Goal: Find specific page/section: Find specific page/section

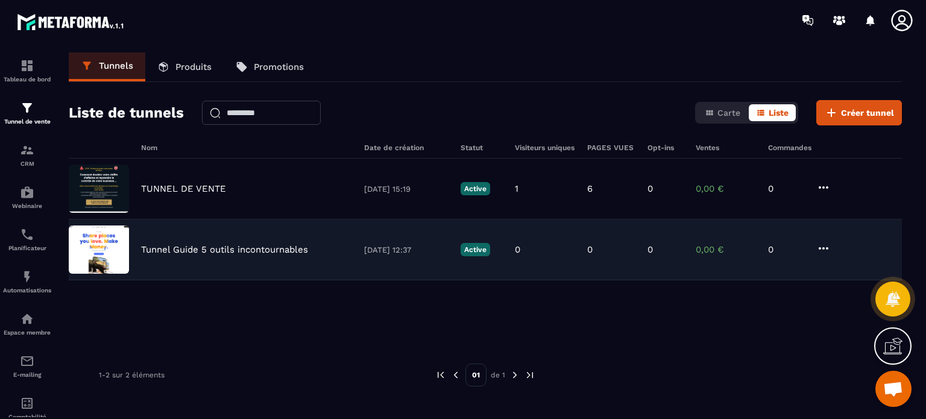
click at [265, 240] on div "Tunnel Guide 5 outils incontournables [DATE] 12:37 Active 0 0 0 0,00 € 0" at bounding box center [485, 249] width 833 height 61
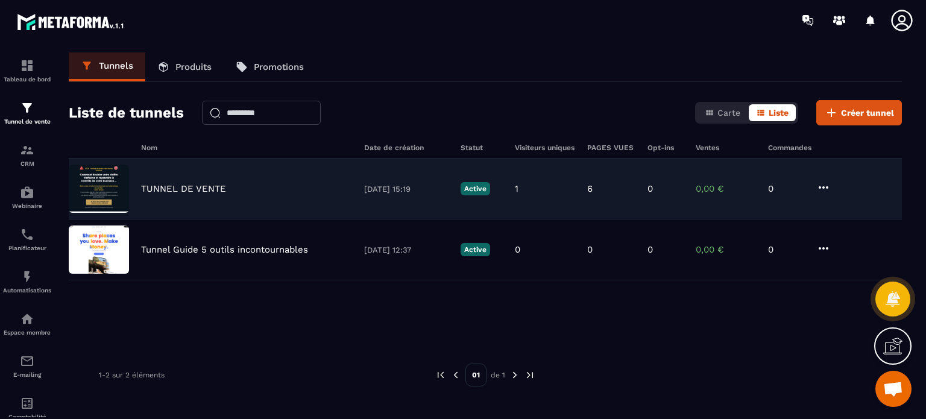
click at [138, 219] on div "TUNNEL DE VENTE [DATE] 15:19 Active 1 6 0 0,00 € 0" at bounding box center [485, 249] width 833 height 61
click at [108, 186] on img at bounding box center [99, 189] width 60 height 48
click at [180, 219] on div "TUNNEL DE VENTE [DATE] 15:19 Active 1 6 0 0,00 € 0" at bounding box center [485, 249] width 833 height 61
click at [121, 185] on img at bounding box center [99, 189] width 60 height 48
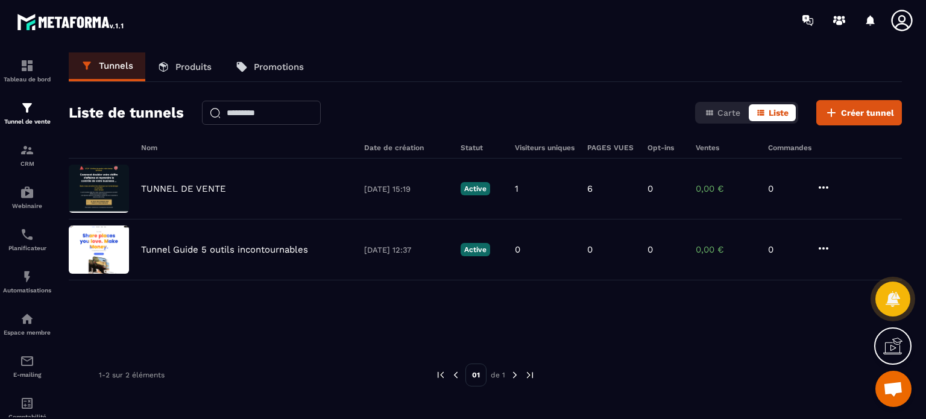
click at [904, 21] on icon at bounding box center [902, 20] width 24 height 24
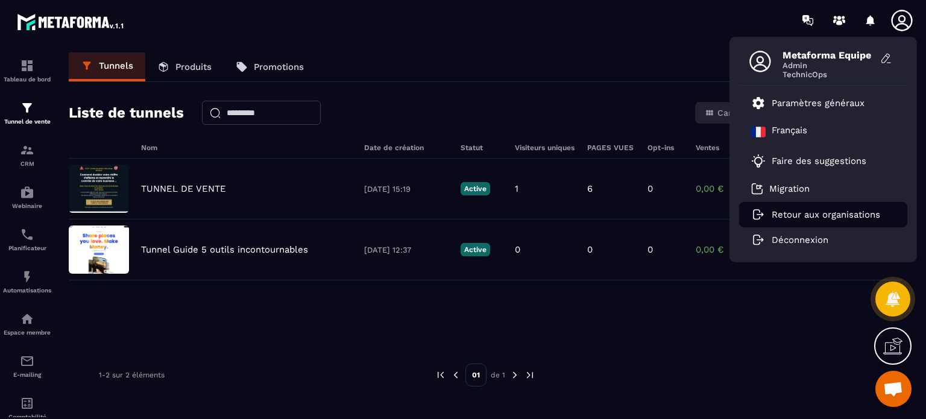
click at [835, 214] on p "Retour aux organisations" at bounding box center [826, 214] width 108 height 11
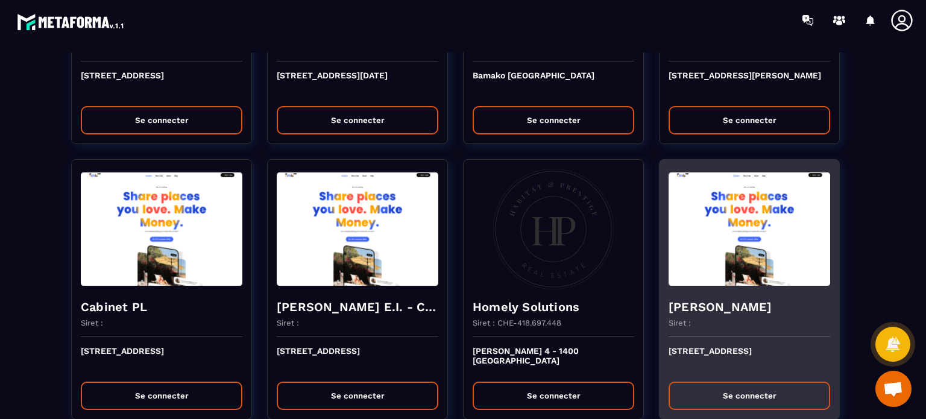
scroll to position [1145, 0]
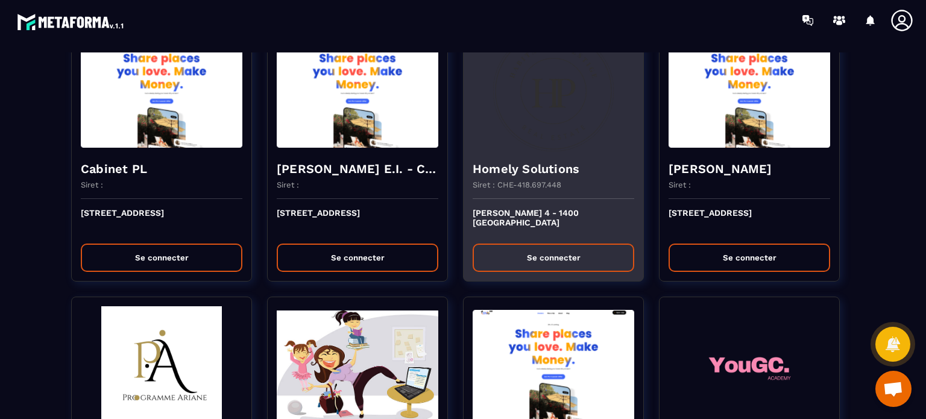
click at [529, 246] on button "Se connecter" at bounding box center [554, 258] width 162 height 28
